Goal: Task Accomplishment & Management: Manage account settings

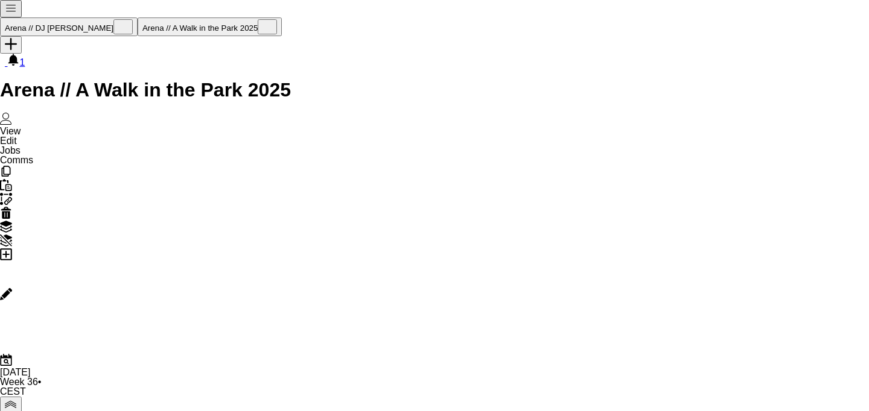
scroll to position [0, 288]
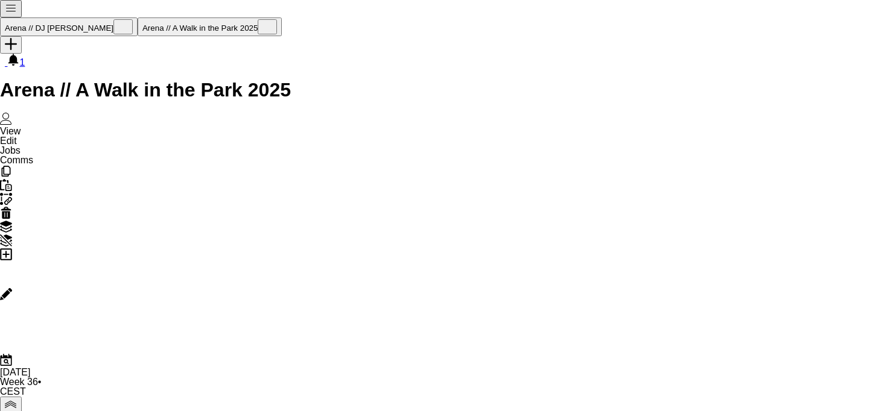
scroll to position [0, 0]
